Goal: Transaction & Acquisition: Obtain resource

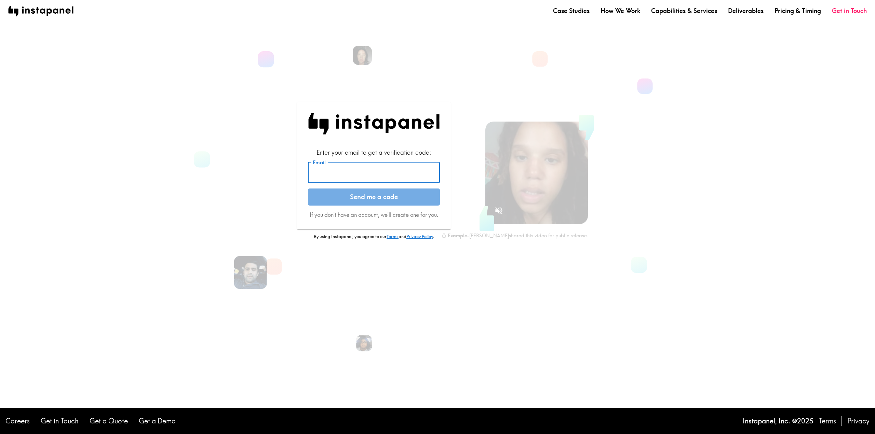
click at [380, 174] on input "Email" at bounding box center [374, 172] width 132 height 21
type input "[DOMAIN_NAME][EMAIL_ADDRESS][DOMAIN_NAME]"
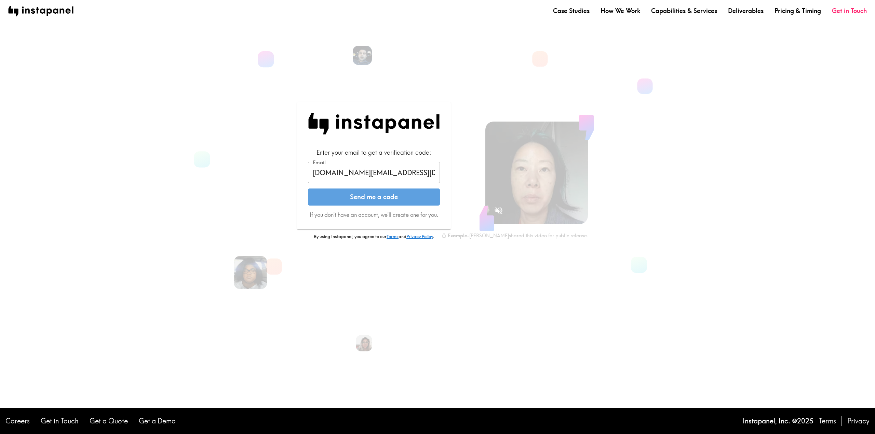
click at [379, 194] on button "Send me a code" at bounding box center [374, 197] width 132 height 17
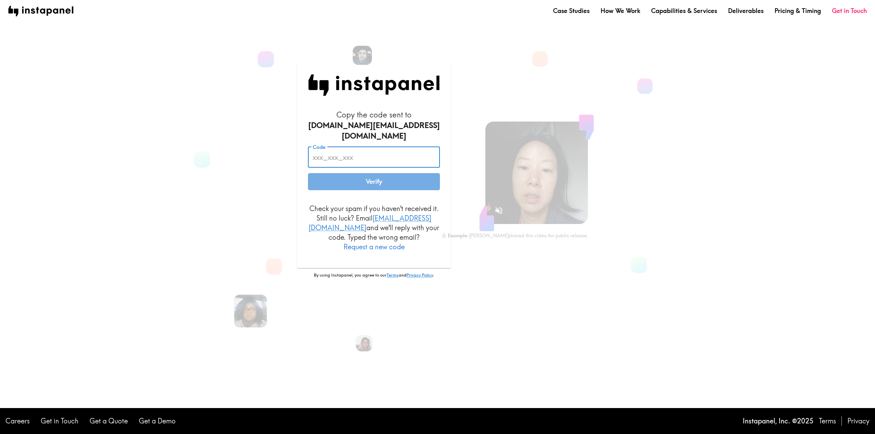
paste input "ky3_jri_G6n"
type input "ky3_jri_G6n"
click at [376, 179] on button "Verify" at bounding box center [374, 181] width 132 height 17
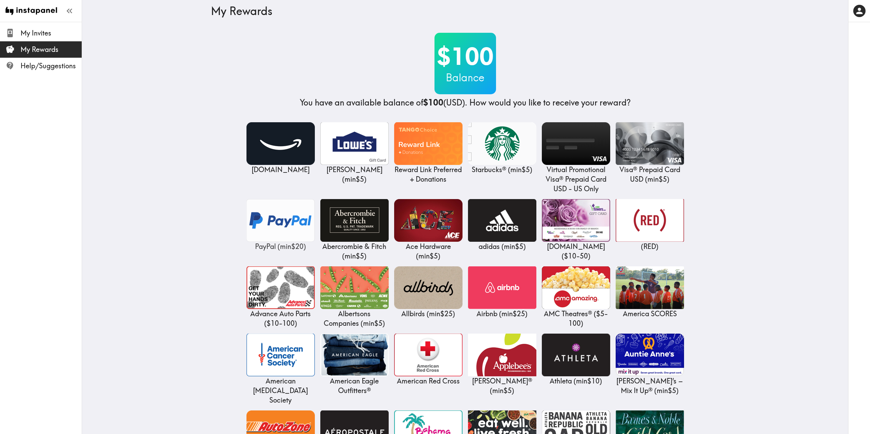
click at [292, 223] on img at bounding box center [280, 220] width 68 height 43
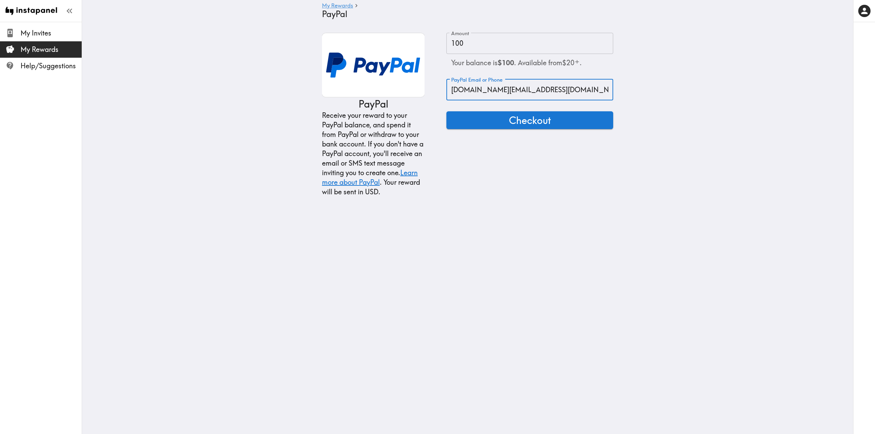
drag, startPoint x: 557, startPoint y: 93, endPoint x: 392, endPoint y: 95, distance: 165.1
click at [392, 95] on div "PayPal Receive your reward to your PayPal balance, and spend it from PayPal or …" at bounding box center [467, 115] width 291 height 164
type input "[EMAIL_ADDRESS][DOMAIN_NAME]"
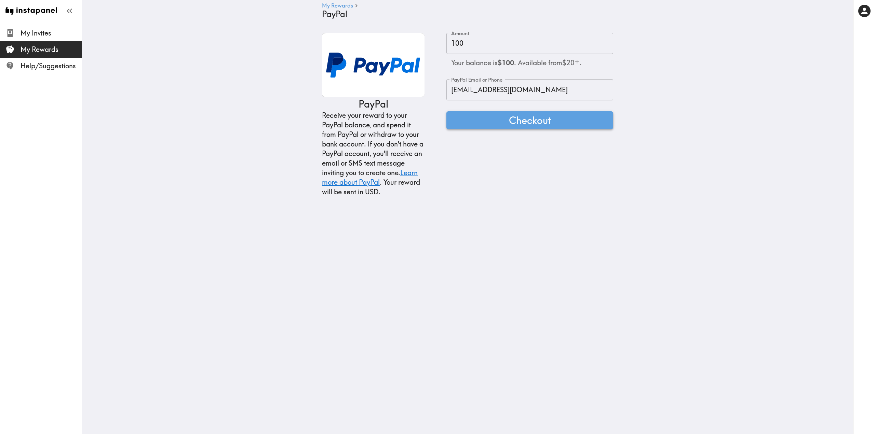
click at [497, 117] on button "Checkout" at bounding box center [529, 120] width 167 height 18
